Goal: Register for event/course

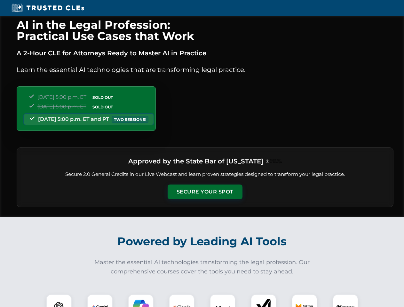
click at [205, 192] on button "Secure Your Spot" at bounding box center [205, 191] width 75 height 15
click at [59, 300] on img at bounding box center [59, 307] width 19 height 19
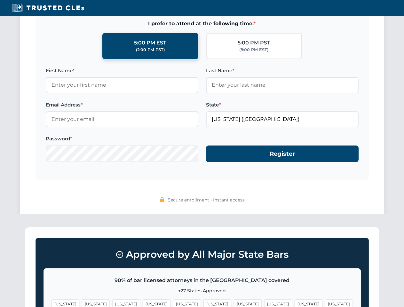
click at [294, 300] on span "[US_STATE]" at bounding box center [308, 303] width 28 height 9
